Goal: Browse casually

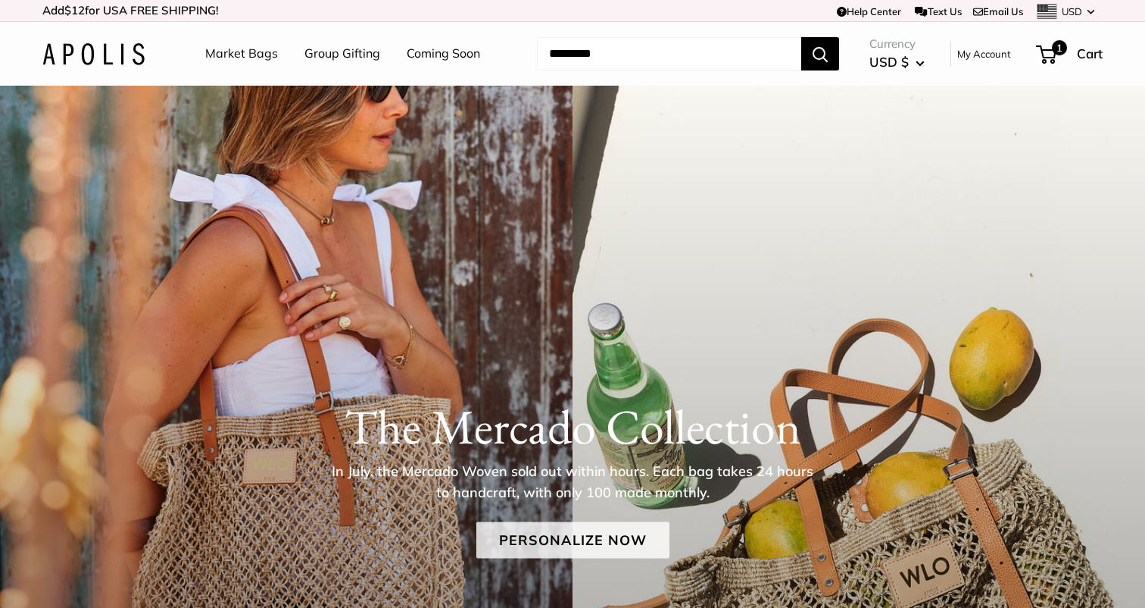
click at [575, 536] on link "Personalize Now" at bounding box center [572, 540] width 193 height 36
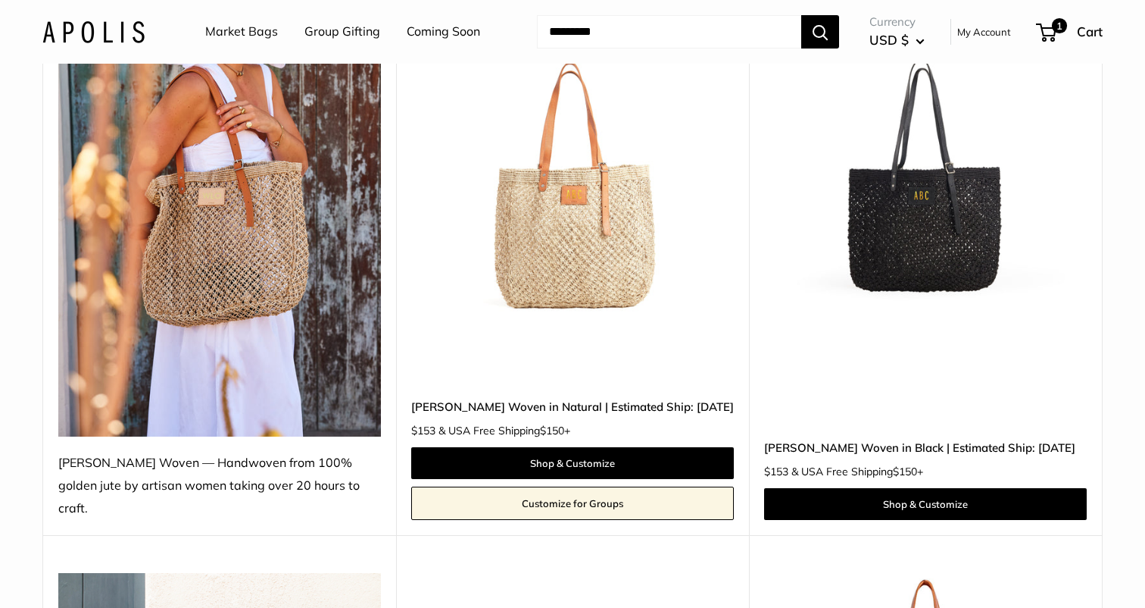
scroll to position [279, 0]
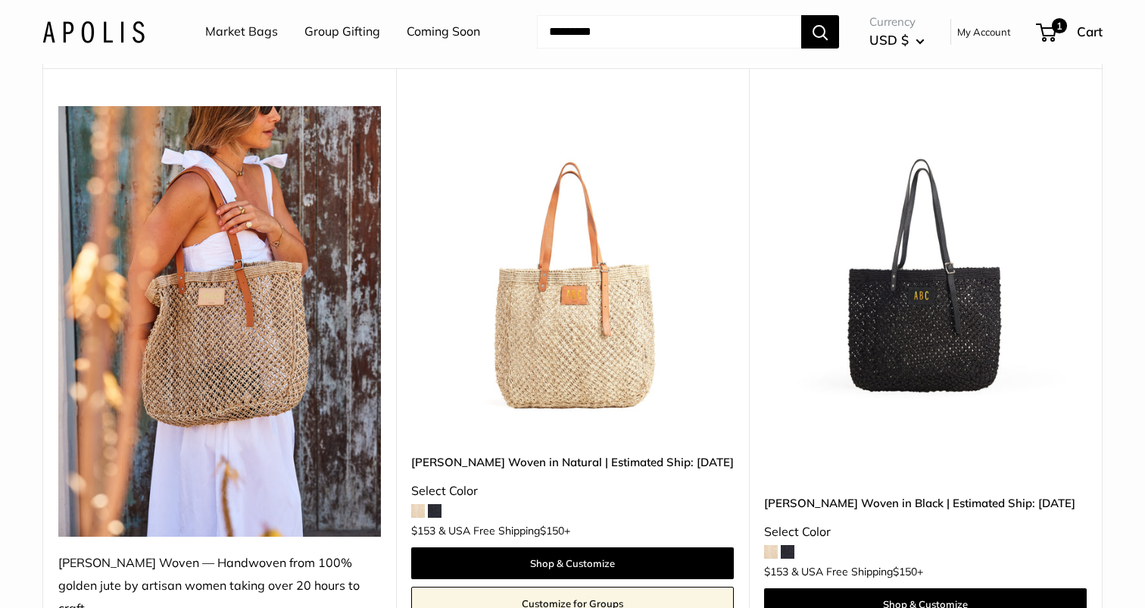
scroll to position [174, 0]
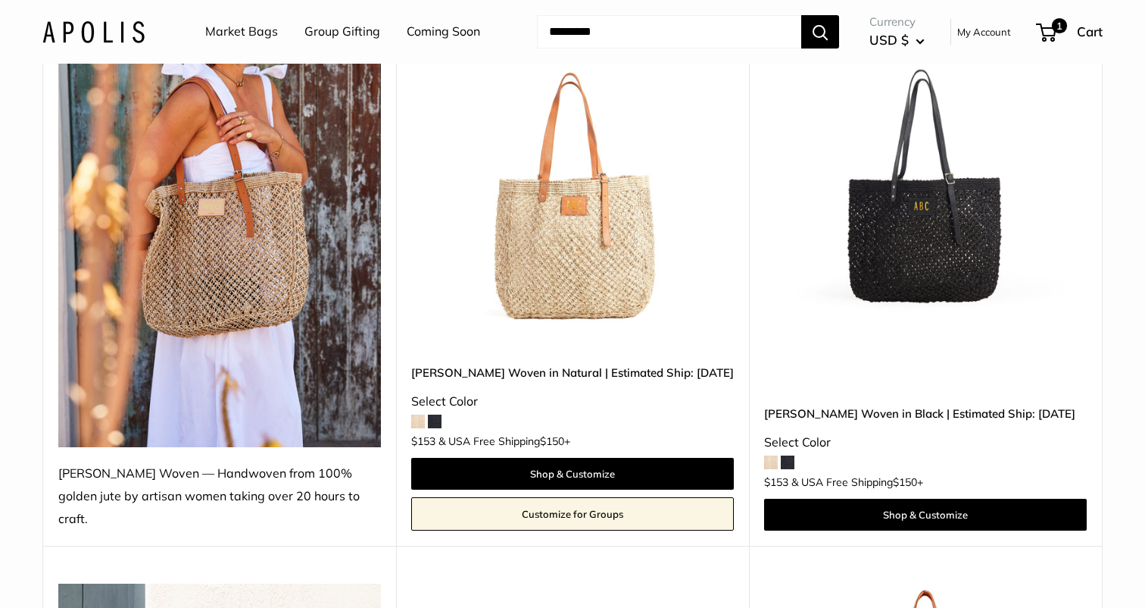
scroll to position [267, 0]
